Goal: Information Seeking & Learning: Find specific fact

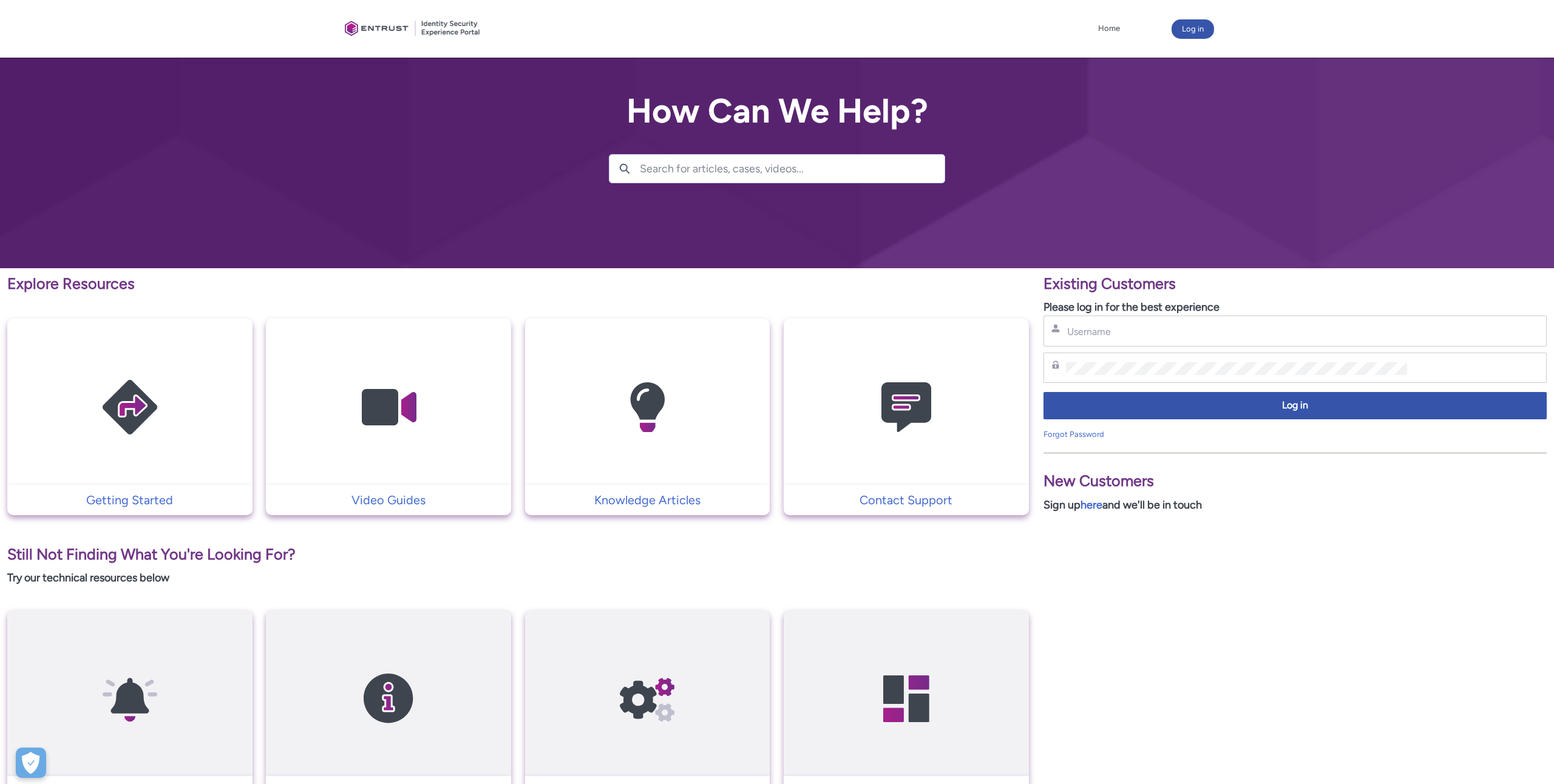
click at [1184, 25] on button "Log in" at bounding box center [1193, 29] width 43 height 19
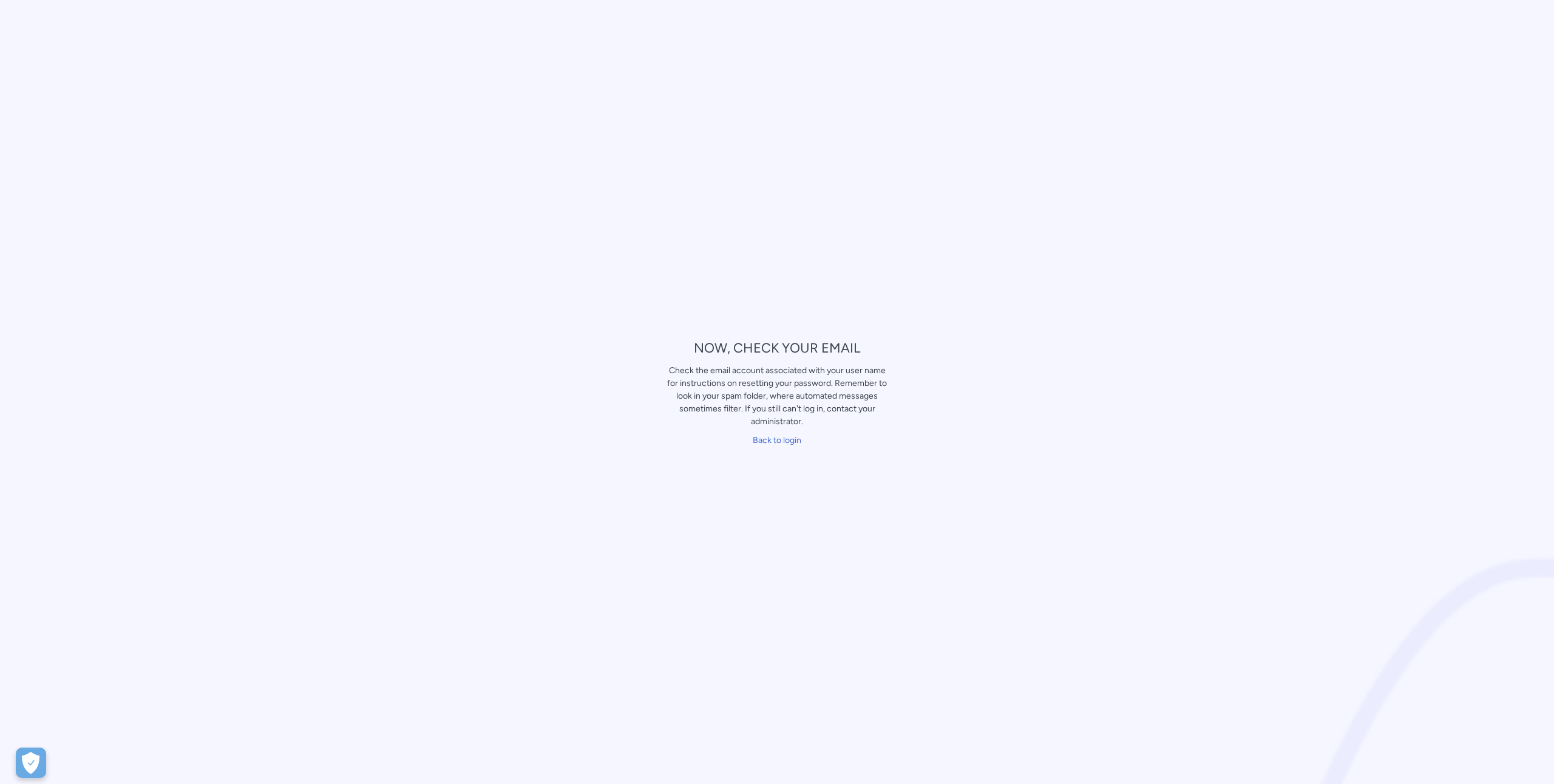
click at [771, 427] on div "Check the email account associated with your user name for instructions on rese…" at bounding box center [777, 395] width 222 height 64
click at [777, 433] on div "﻿ Back to login" at bounding box center [777, 440] width 222 height 19
click at [775, 437] on link "Back to login" at bounding box center [777, 440] width 49 height 10
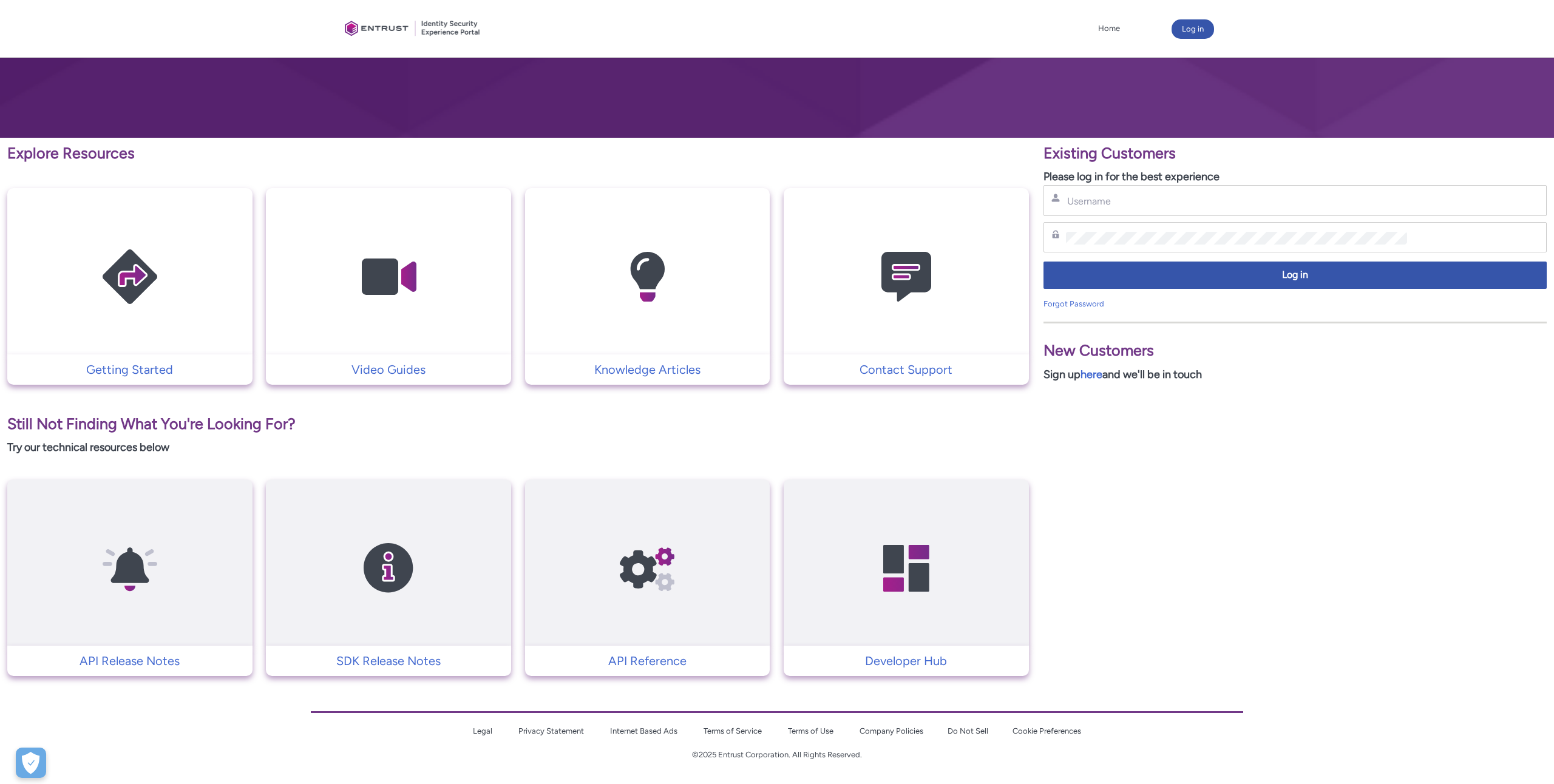
click at [186, 279] on link at bounding box center [130, 272] width 246 height 166
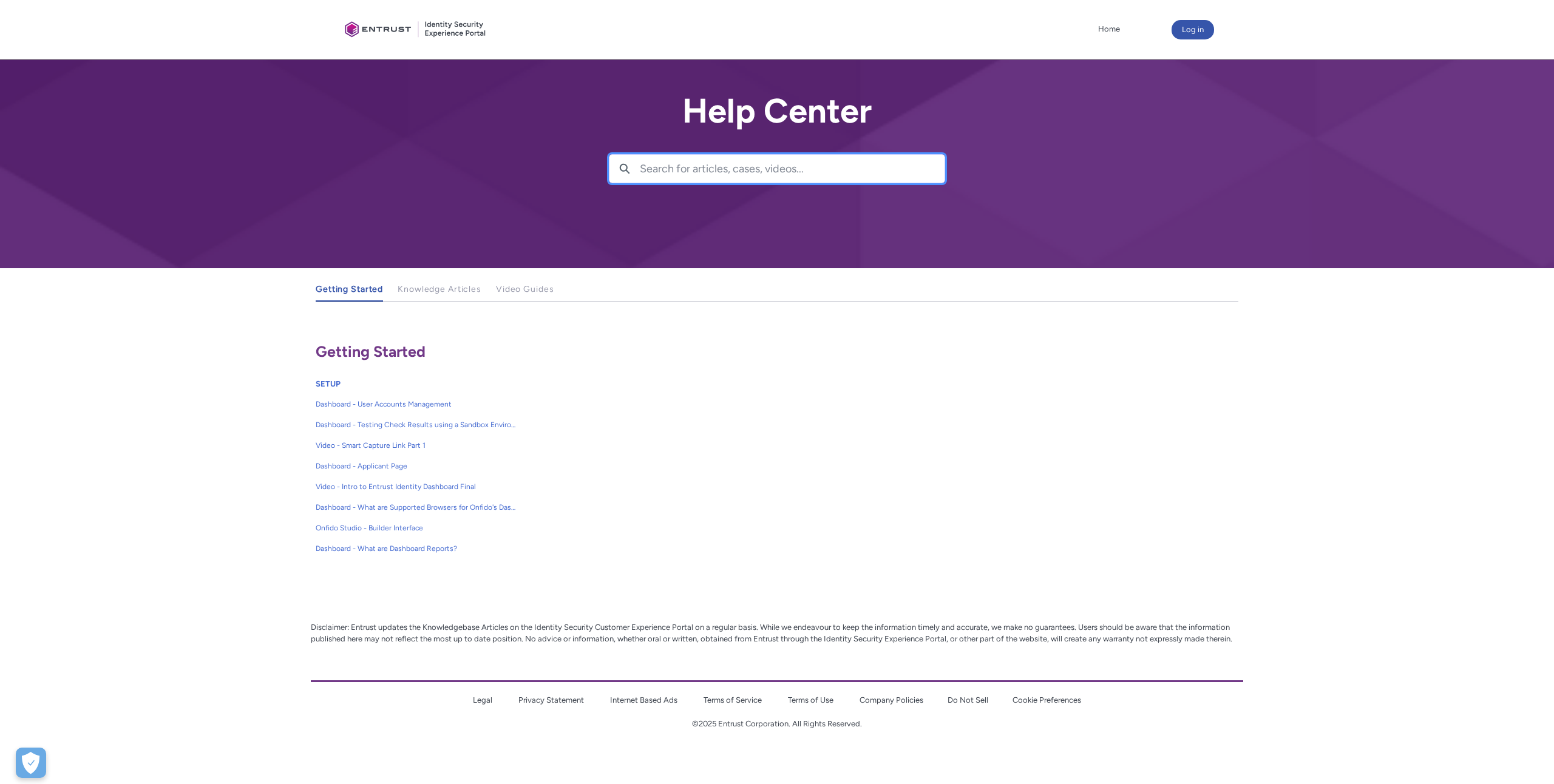
click at [701, 179] on input "Search for articles, cases, videos..." at bounding box center [792, 168] width 305 height 28
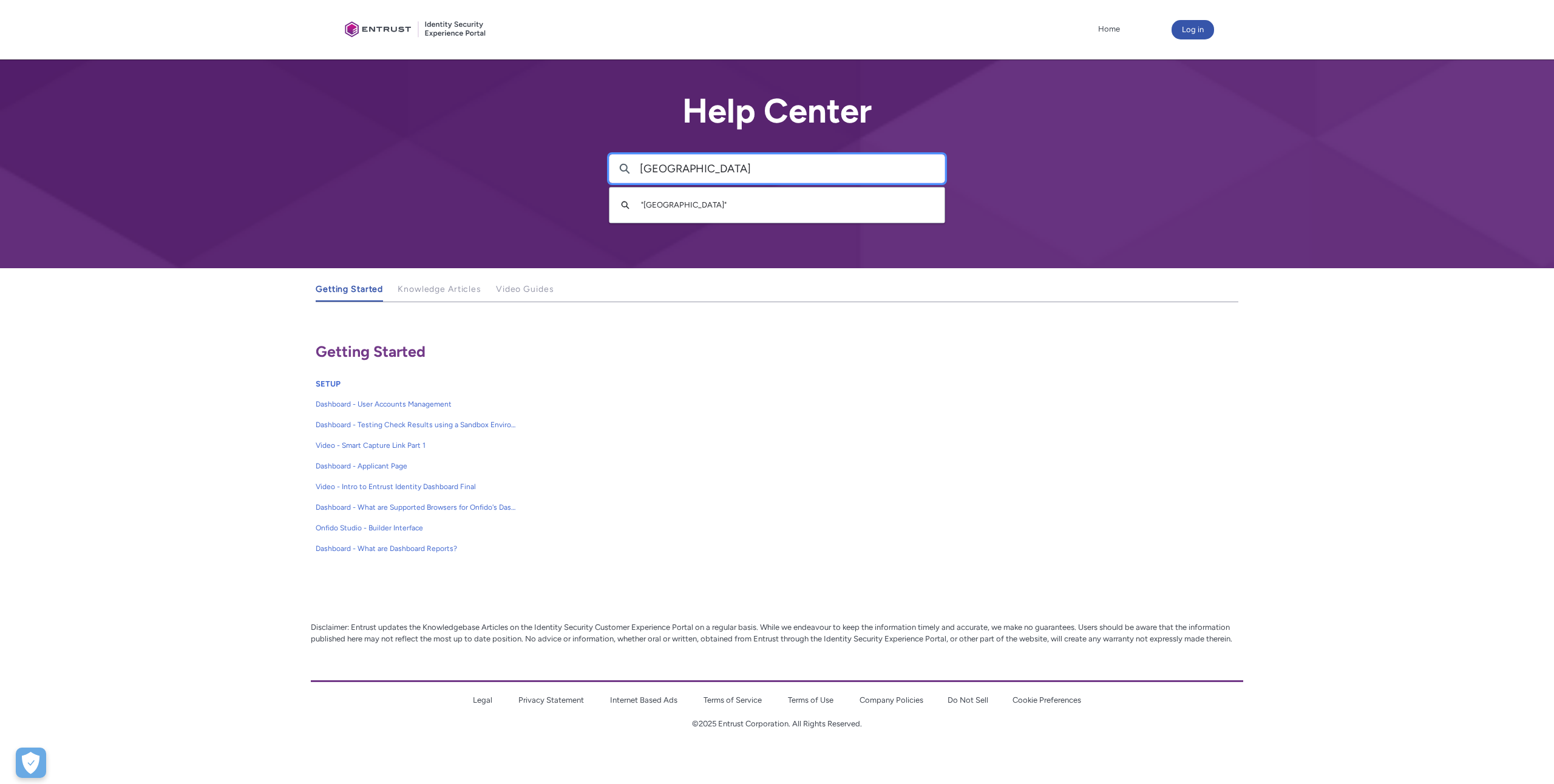
type input "hong kong"
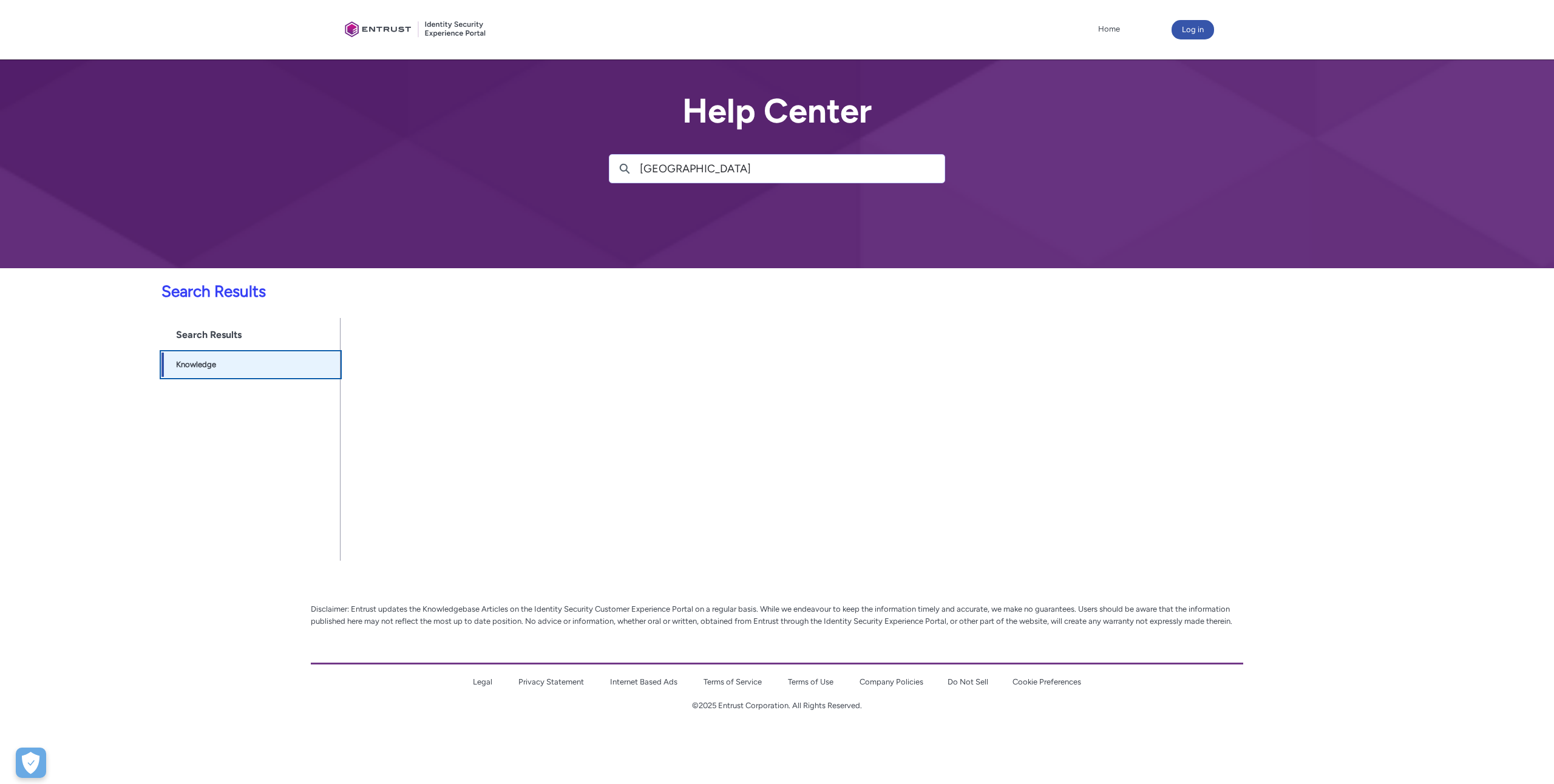
click at [303, 362] on span "Knowledge -1" at bounding box center [255, 364] width 158 height 14
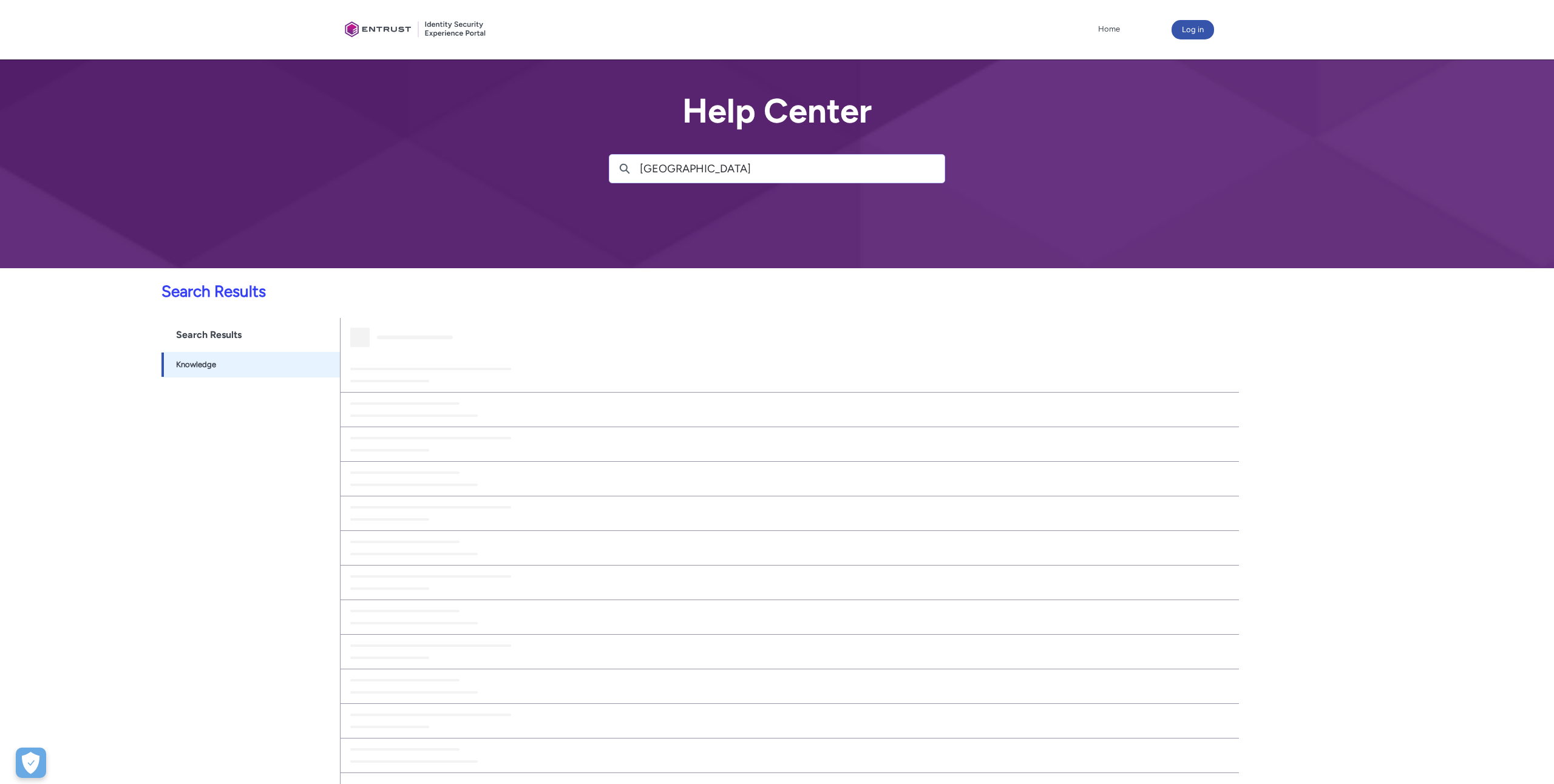
click at [283, 343] on h1 "Search Results" at bounding box center [251, 334] width 179 height 34
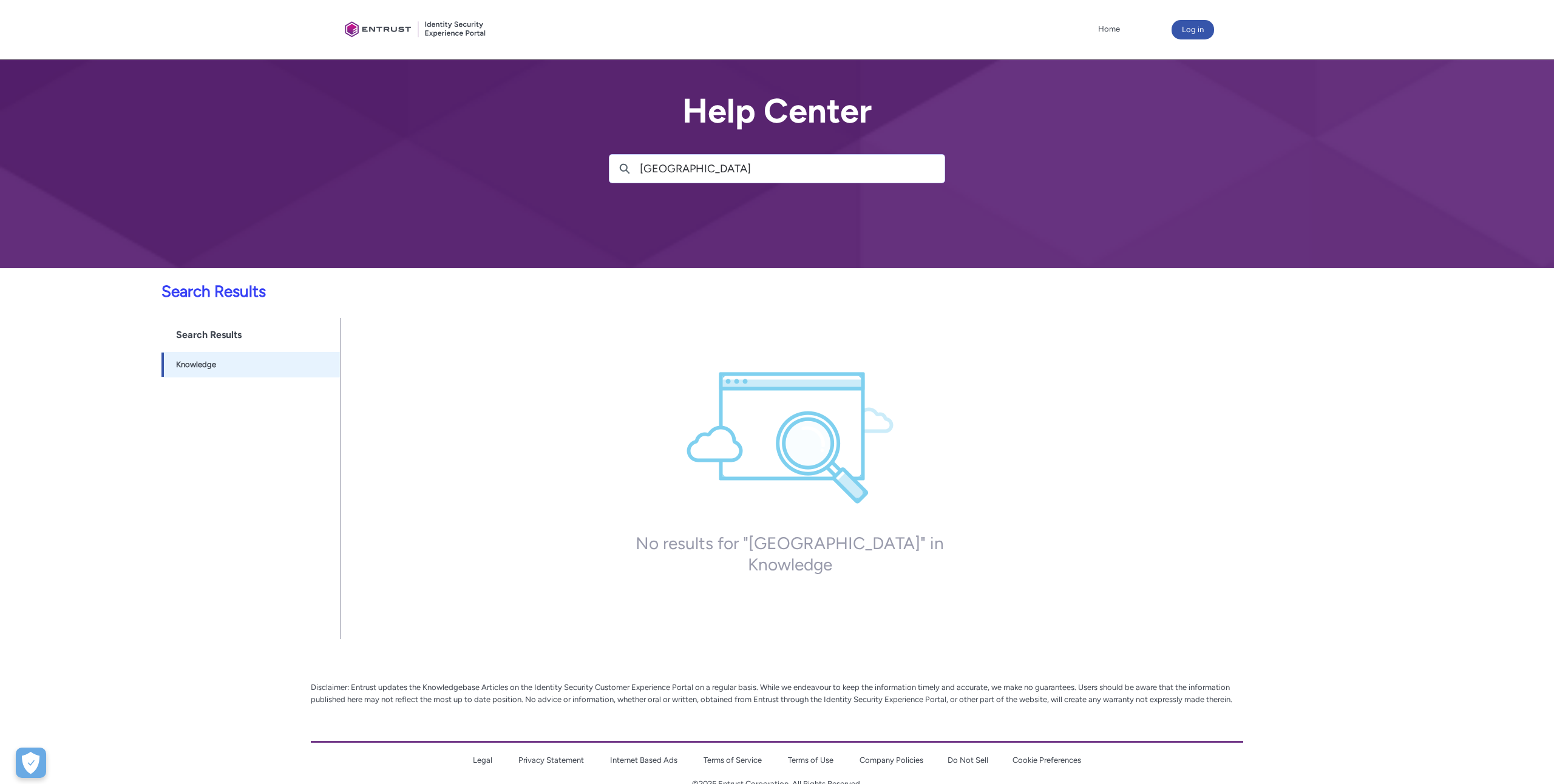
click at [285, 328] on h1 "Search Results" at bounding box center [251, 334] width 179 height 34
drag, startPoint x: 378, startPoint y: 14, endPoint x: 384, endPoint y: 21, distance: 9.2
click at [379, 14] on div at bounding box center [416, 30] width 152 height 47
